Goal: Find specific page/section: Find specific page/section

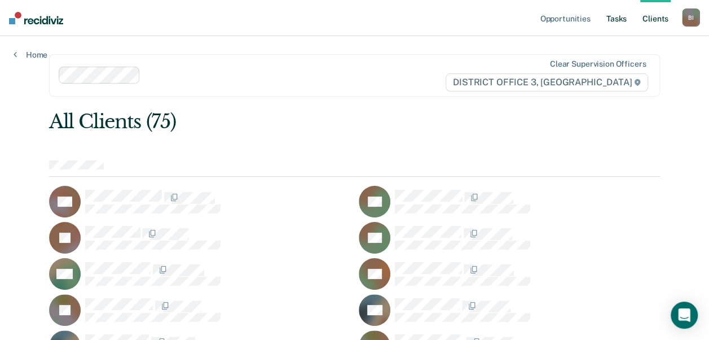
click at [619, 21] on link "Tasks" at bounding box center [616, 18] width 25 height 36
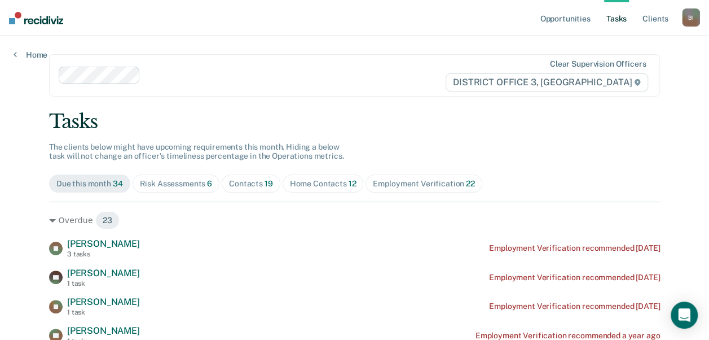
click at [187, 186] on div "Risk Assessments 6" at bounding box center [176, 184] width 73 height 10
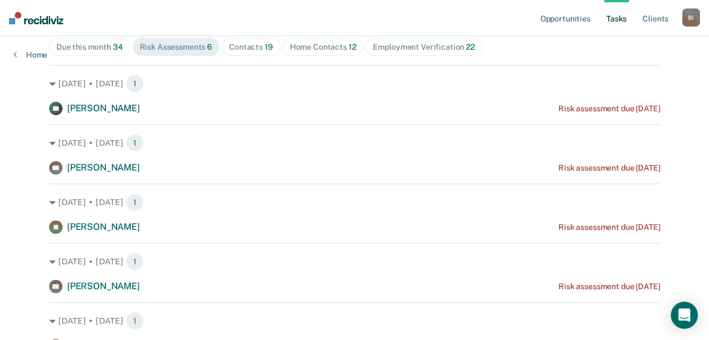
scroll to position [138, 0]
click at [318, 43] on div "Home Contacts 12" at bounding box center [323, 46] width 67 height 10
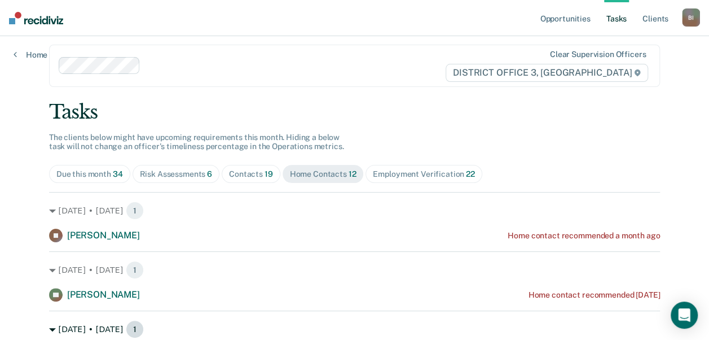
scroll to position [0, 0]
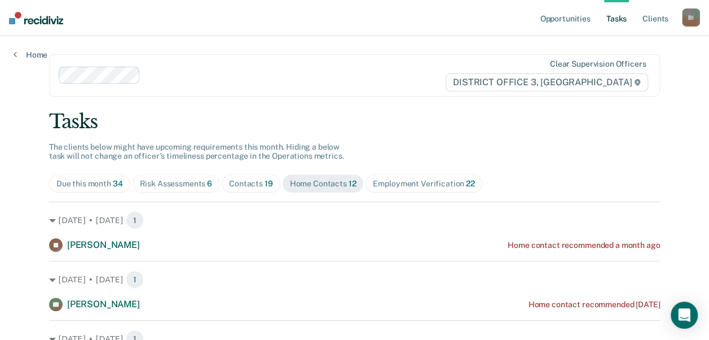
click at [163, 183] on div "Risk Assessments 6" at bounding box center [176, 184] width 73 height 10
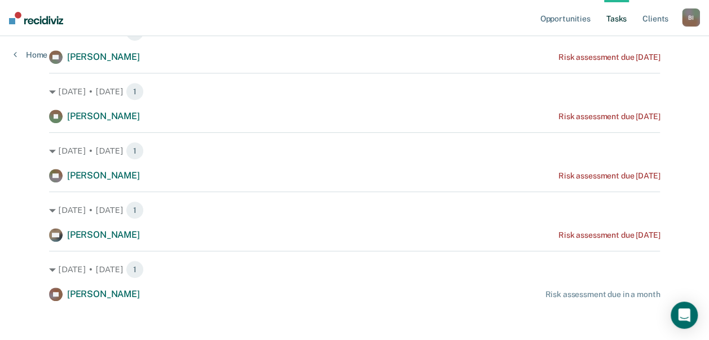
scroll to position [253, 0]
